Goal: Communication & Community: Ask a question

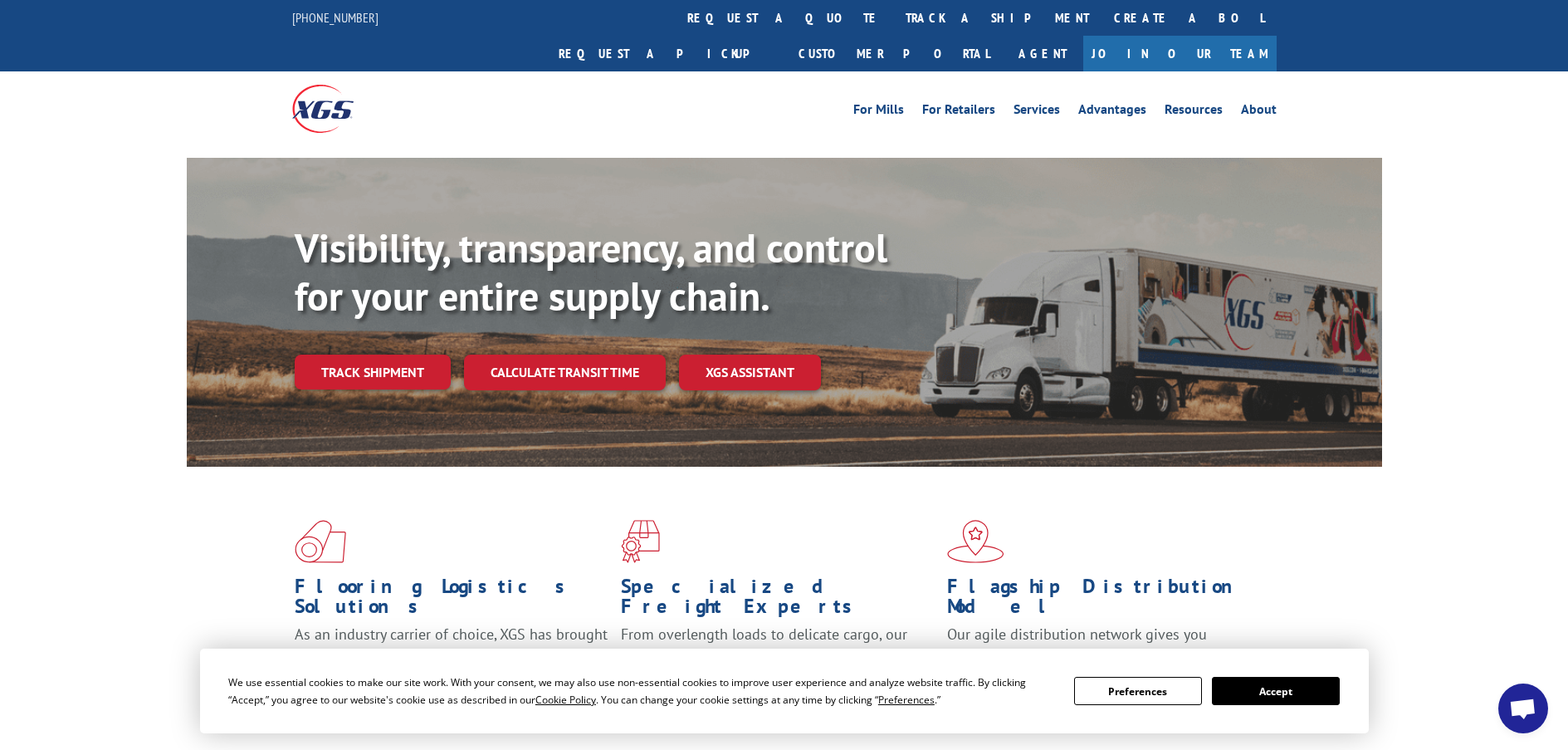
click at [1531, 715] on span "Open chat" at bounding box center [1522, 710] width 27 height 23
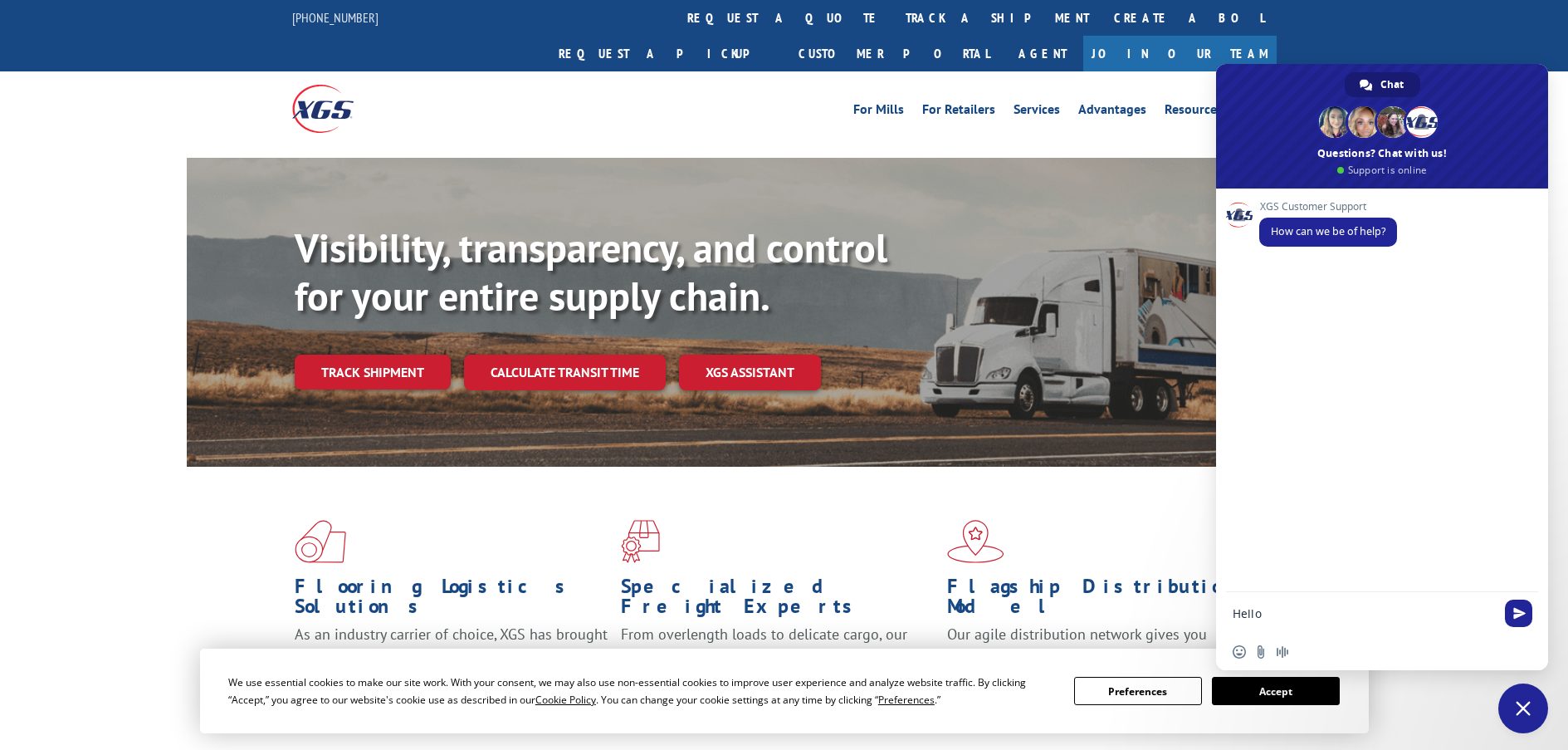
type textarea "Hello"
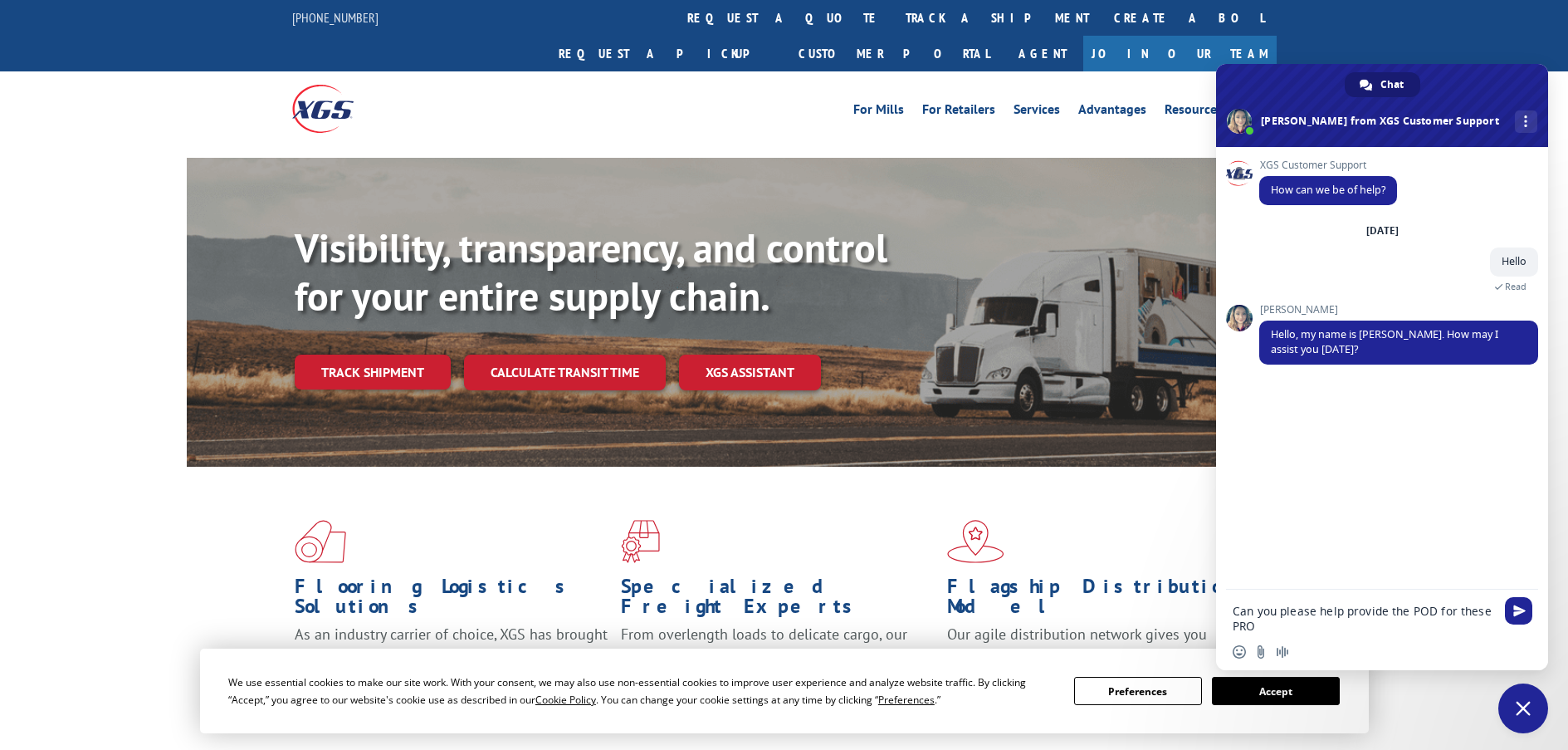
type textarea "Can you please help provide the POD for these PROs"
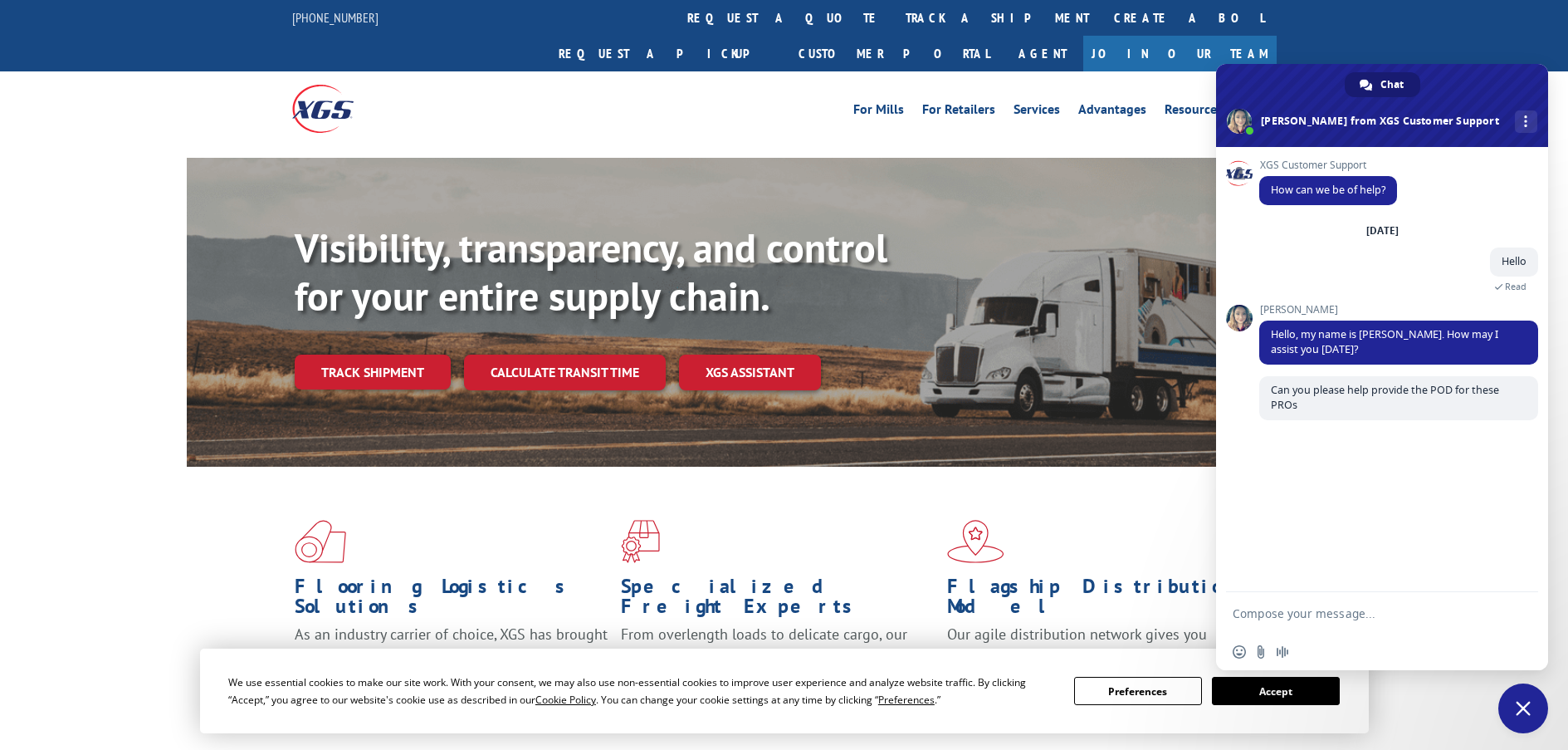
paste textarea "17108295"
type textarea "17108295"
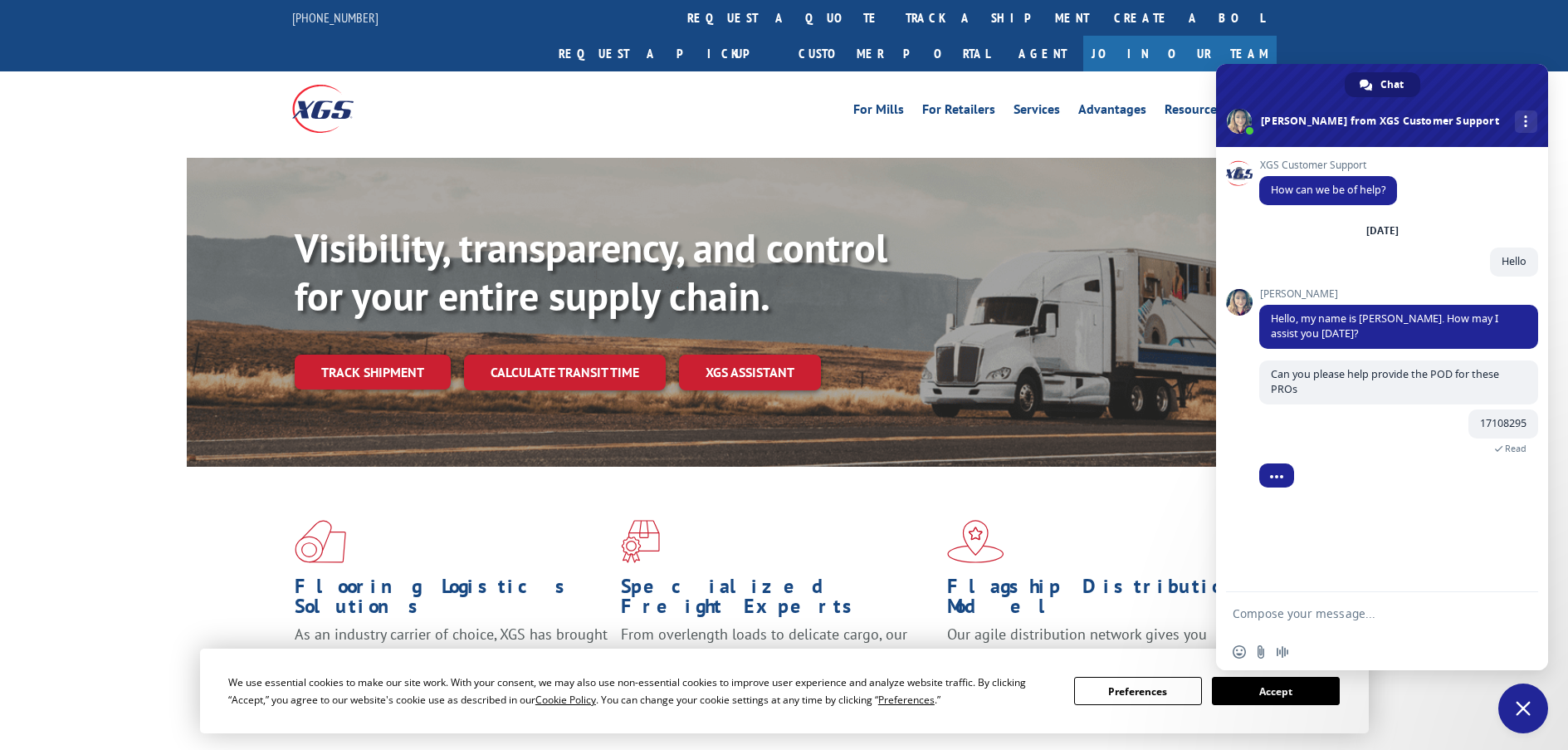
paste textarea "17341098"
type textarea "17341098"
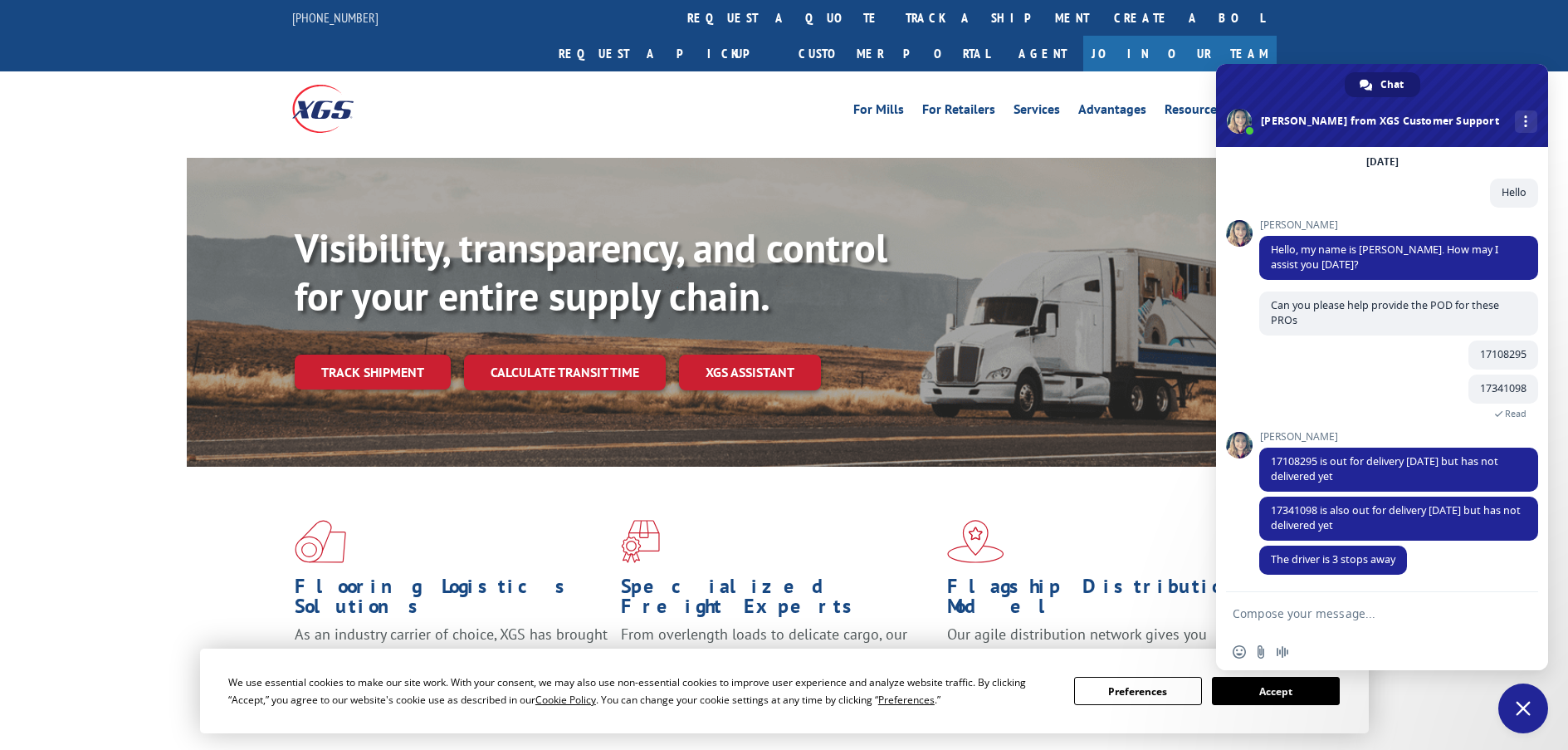
scroll to position [70, 0]
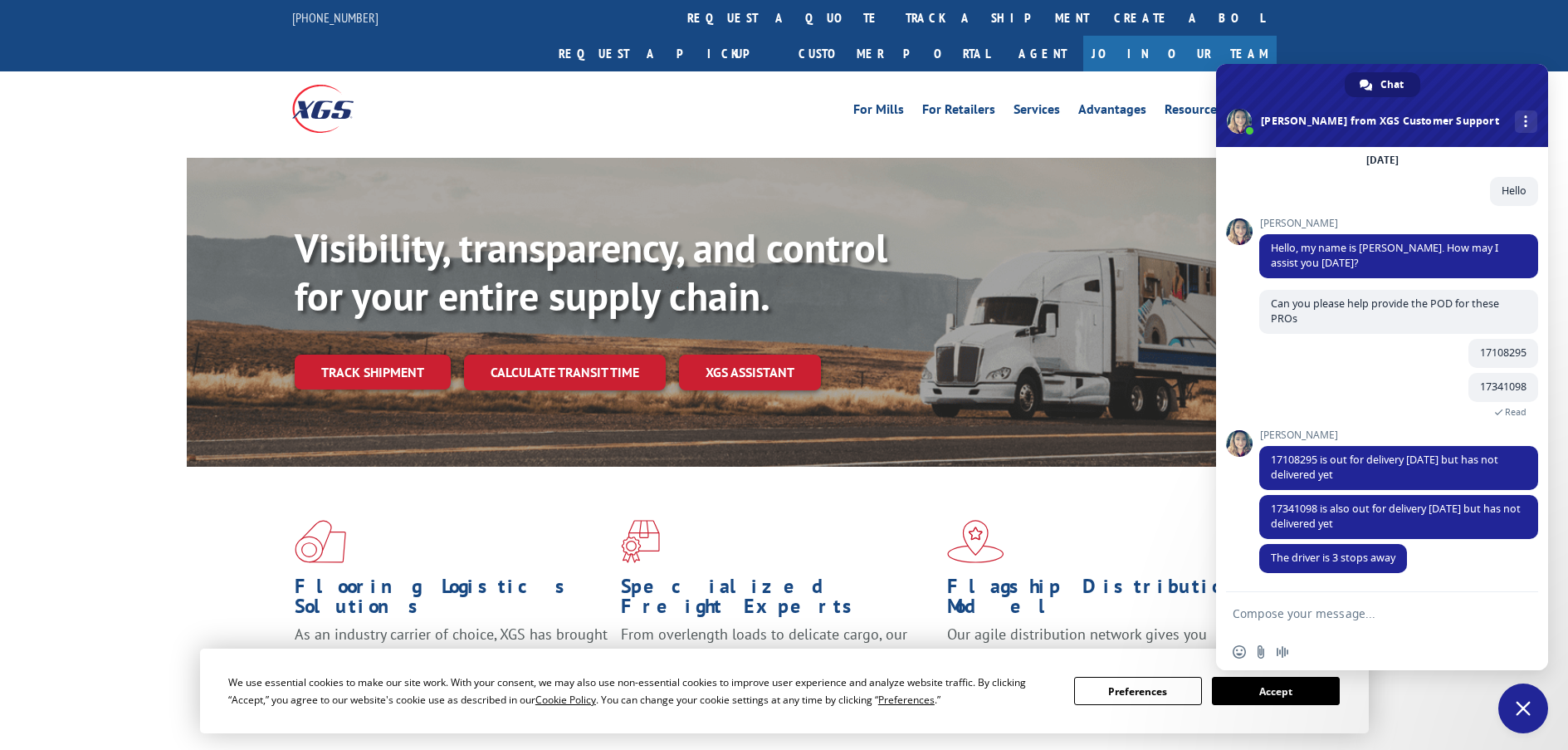
click at [1292, 613] on textarea "Compose your message..." at bounding box center [1363, 613] width 263 height 15
click at [1361, 608] on textarea "Compose your message..." at bounding box center [1363, 613] width 263 height 15
type textarea "Ok noted, ty very much."
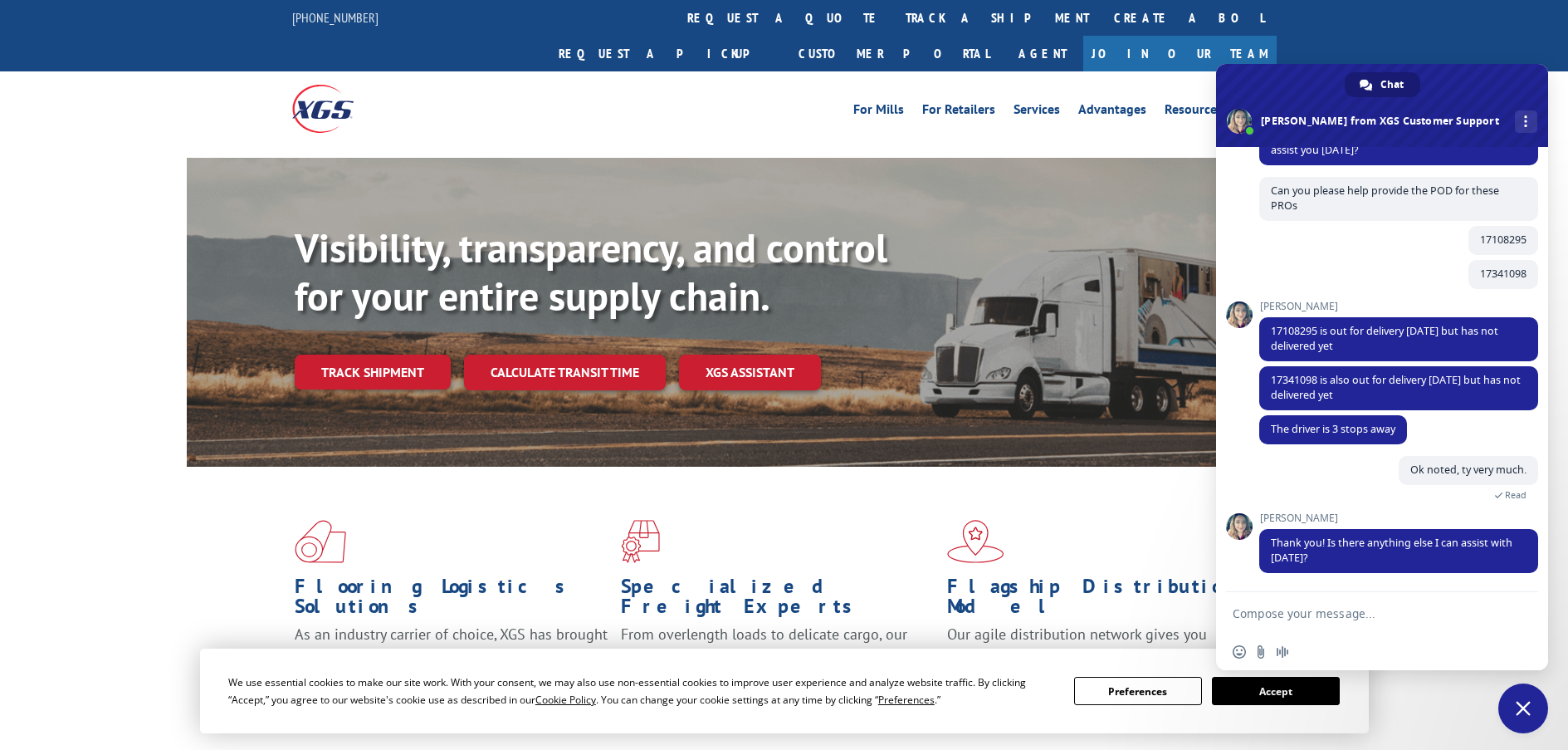
scroll to position [216, 0]
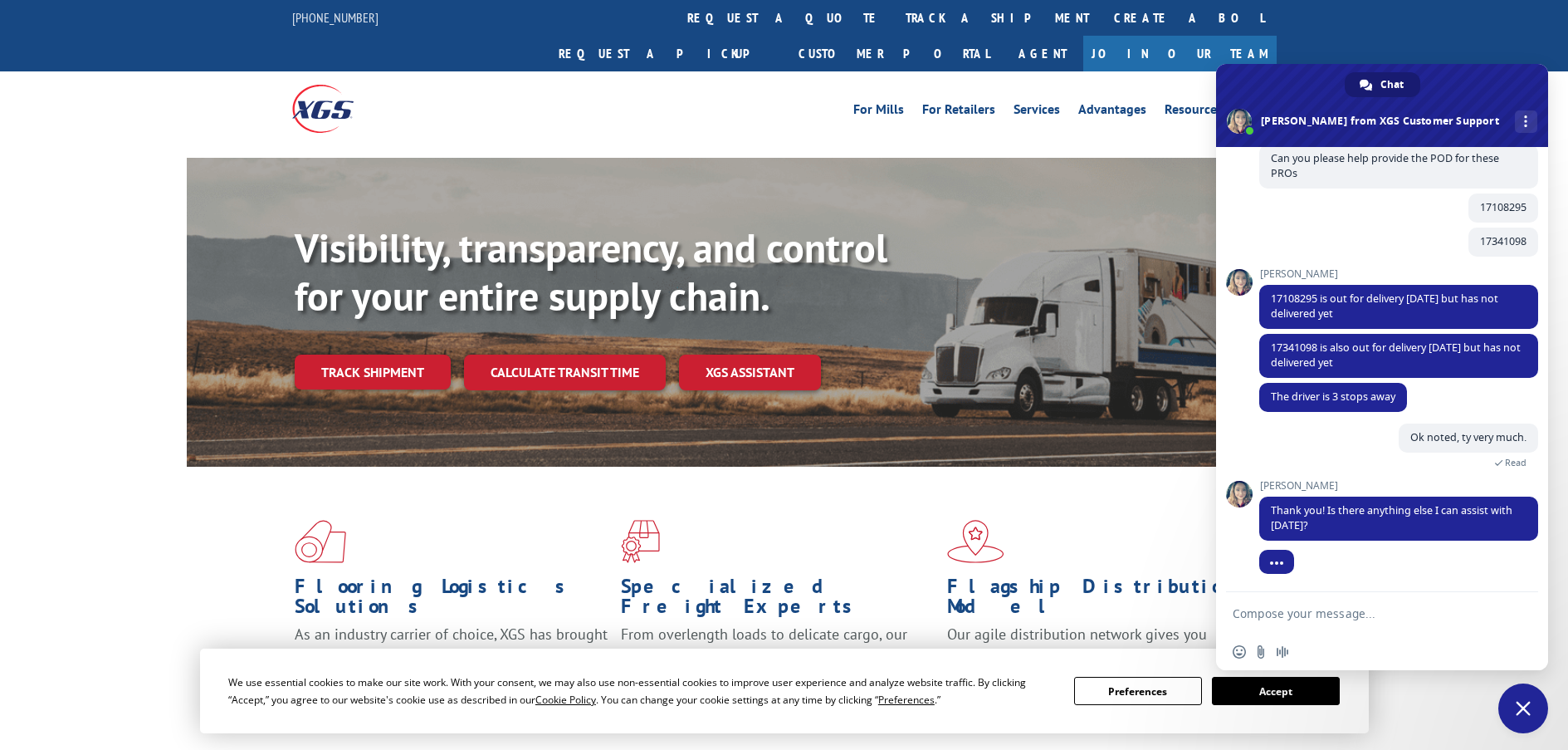
click at [1374, 564] on div at bounding box center [1399, 575] width 279 height 34
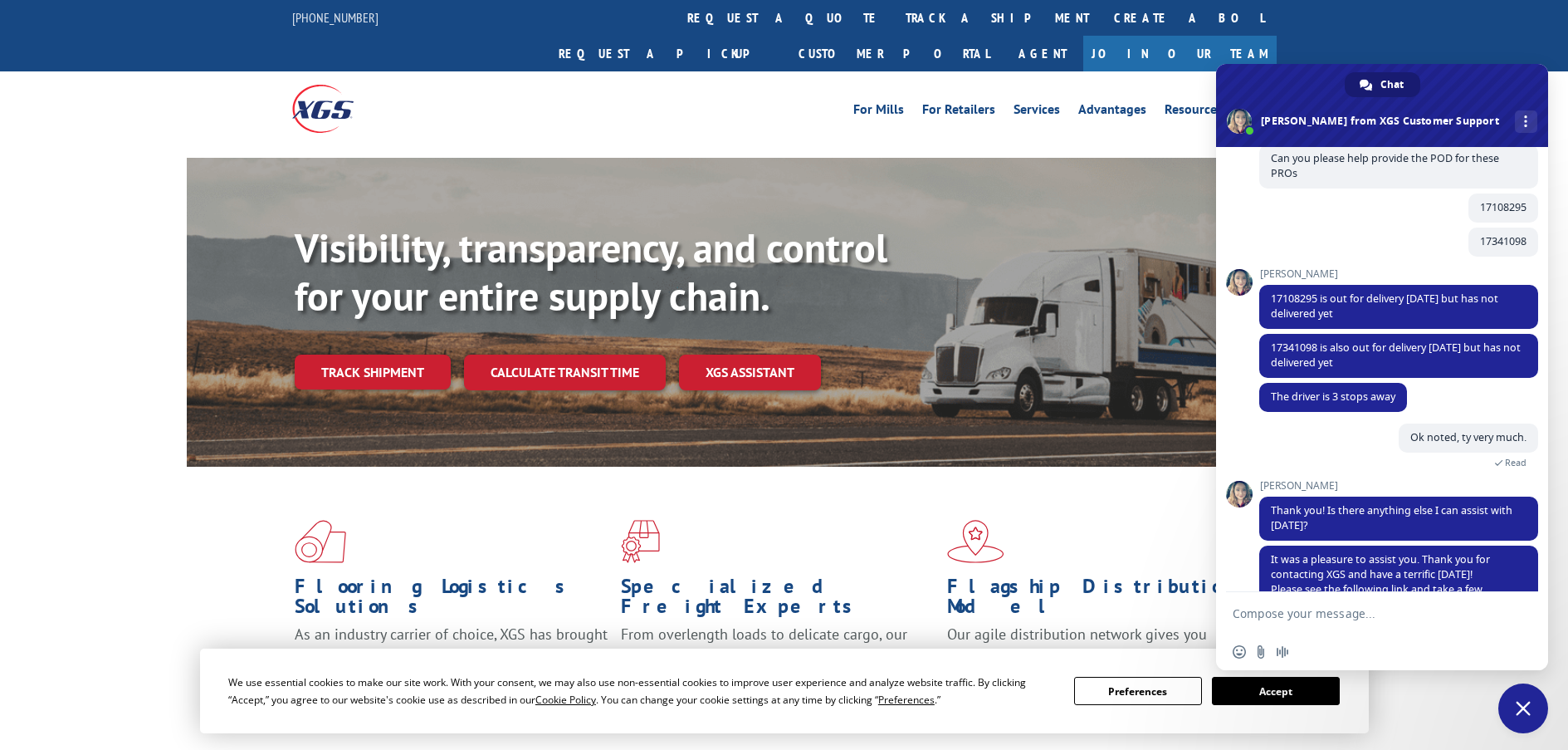
click at [1298, 613] on textarea "Compose your message..." at bounding box center [1363, 613] width 263 height 15
type textarea "No that is, thank you very much. Have a great day."
click at [1508, 604] on span "Send" at bounding box center [1518, 610] width 27 height 27
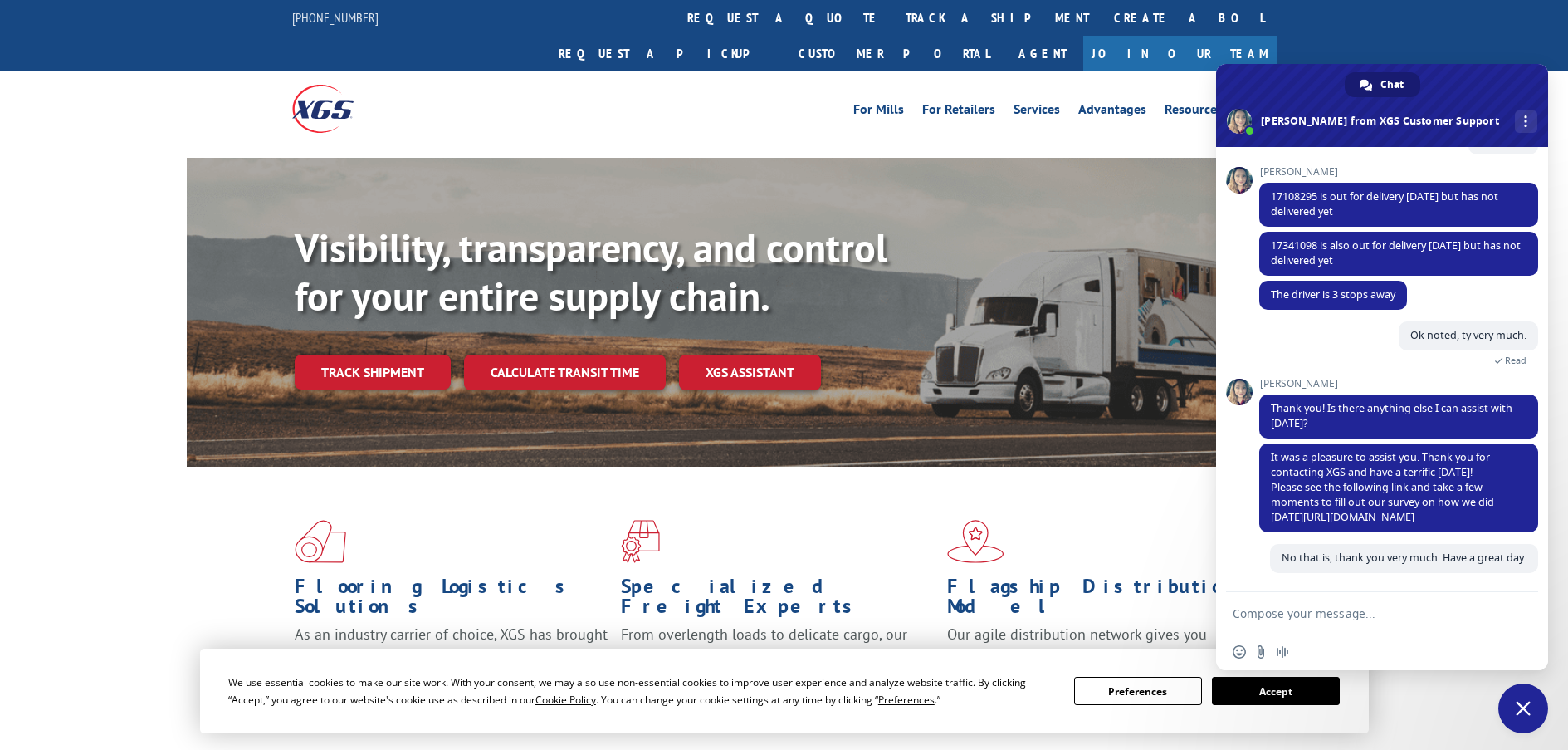
scroll to position [333, 0]
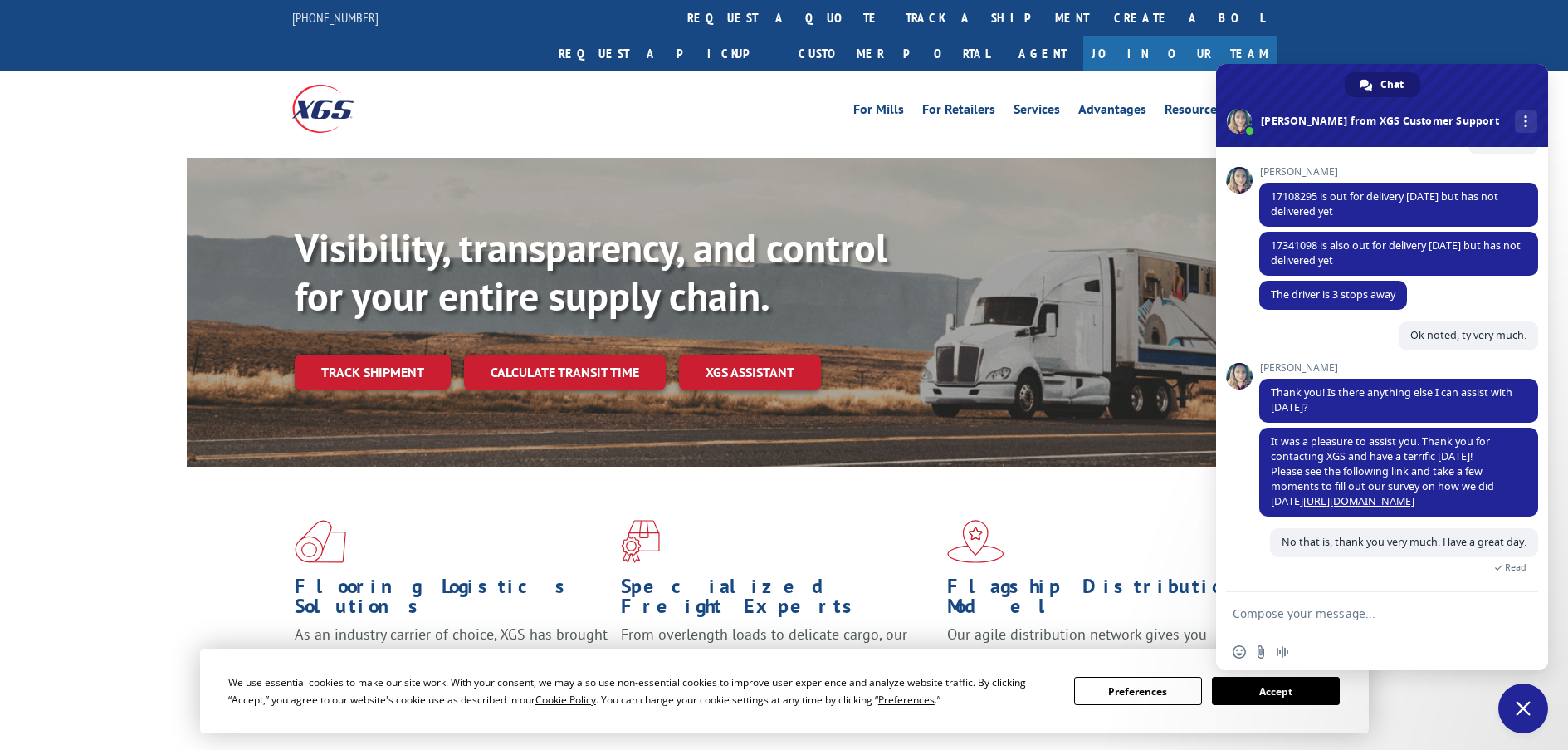
click at [1239, 520] on div "XGS Customer Support How can we be of help? [DATE] Hello 7 minutes ago [PERSON_…" at bounding box center [1382, 369] width 332 height 445
click at [1369, 494] on link "[URL][DOMAIN_NAME]" at bounding box center [1359, 500] width 111 height 14
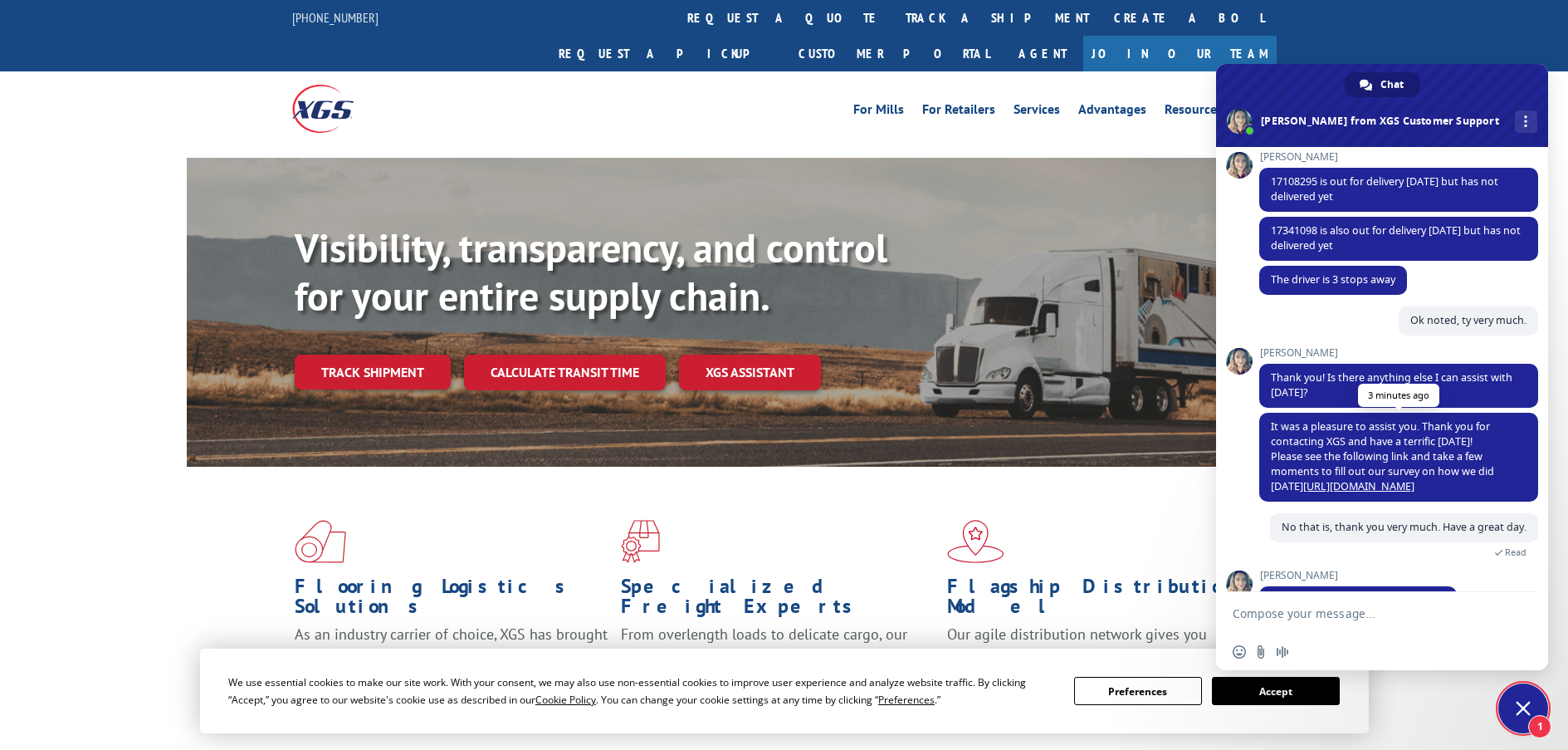
scroll to position [390, 0]
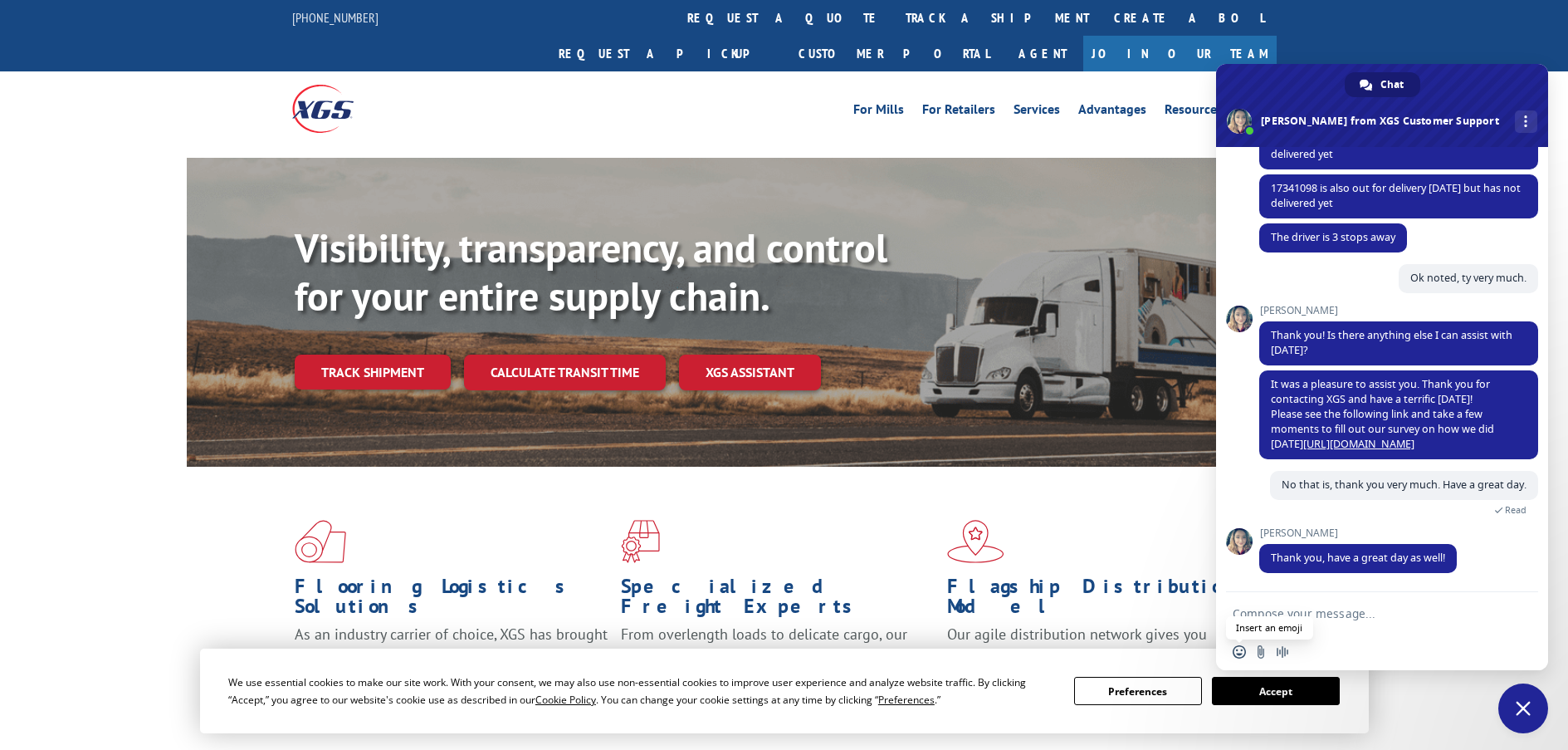
click at [1238, 655] on span "Insert an emoji" at bounding box center [1239, 652] width 13 height 13
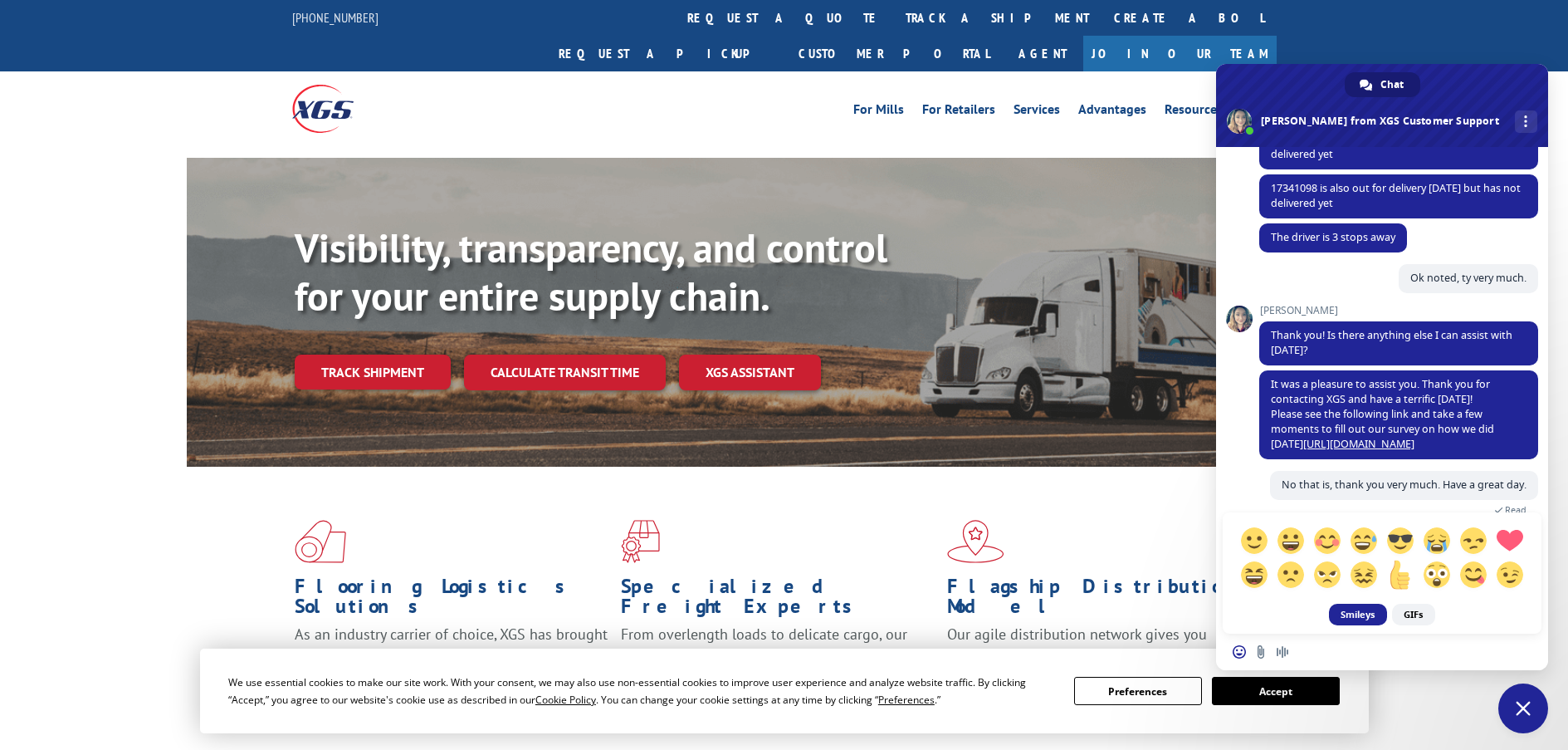
click at [1408, 578] on span at bounding box center [1400, 573] width 29 height 29
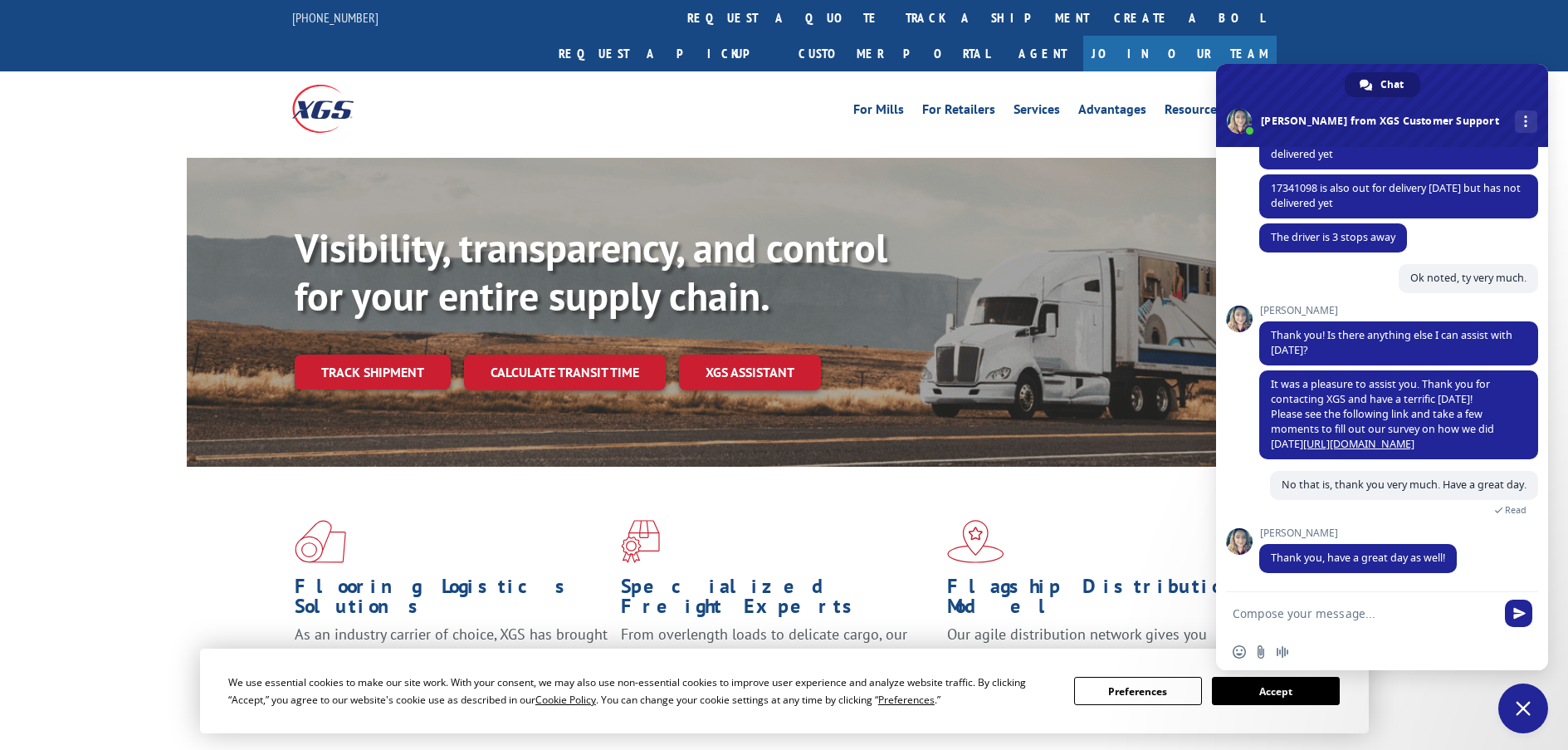
type textarea "[+1]"
click at [1532, 607] on span "Send" at bounding box center [1518, 613] width 27 height 27
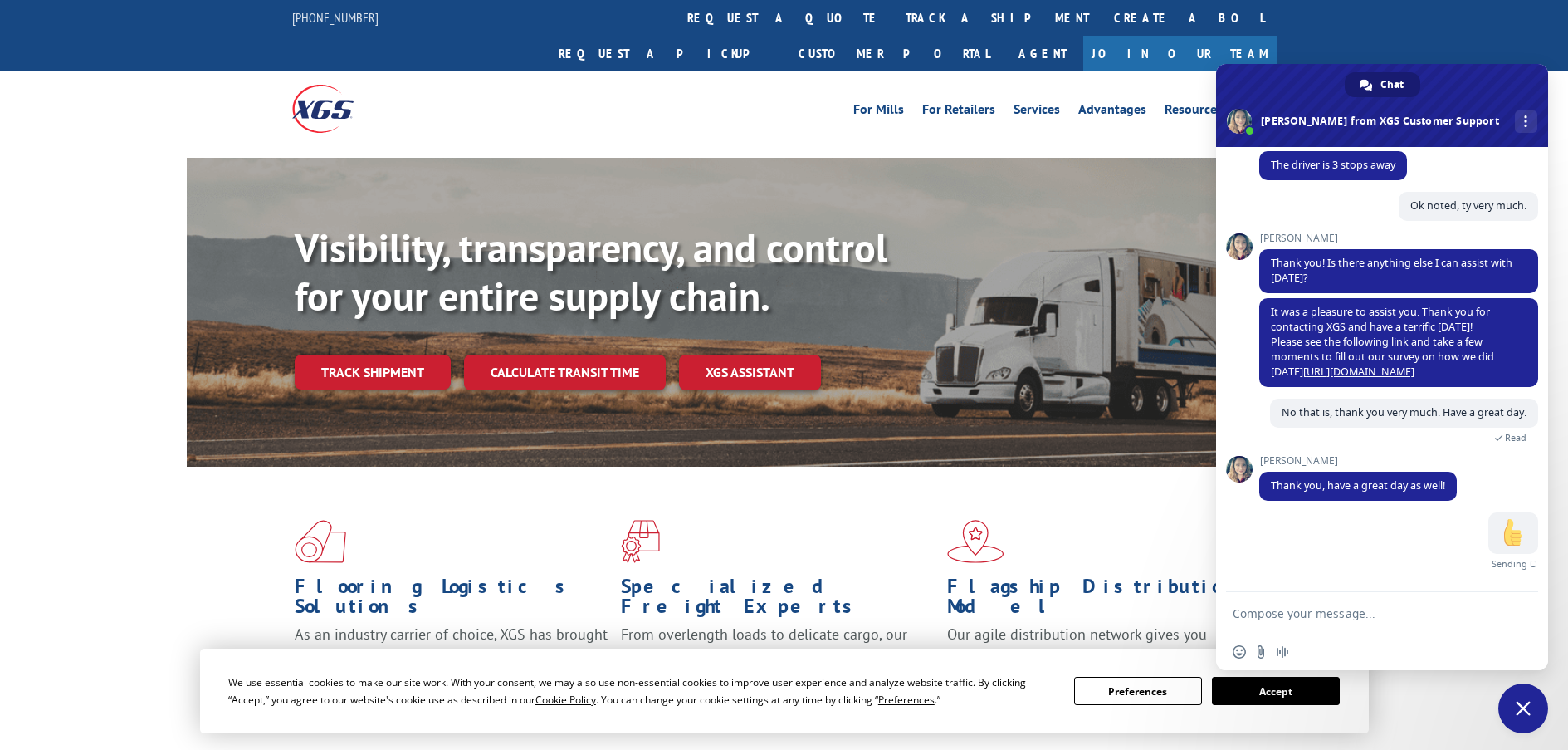
scroll to position [443, 0]
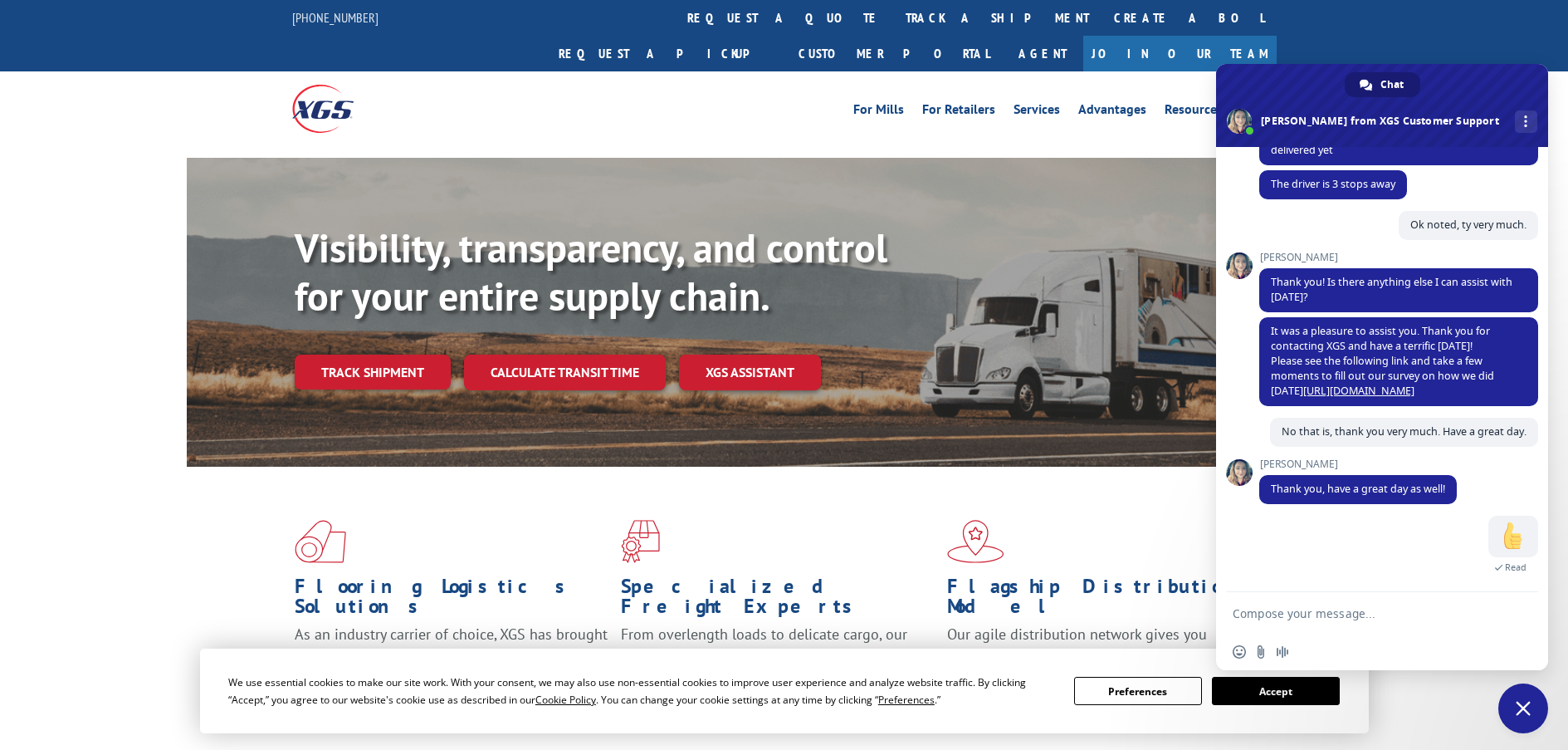
click at [1535, 692] on span "Close chat" at bounding box center [1522, 708] width 50 height 50
